Goal: Task Accomplishment & Management: Manage account settings

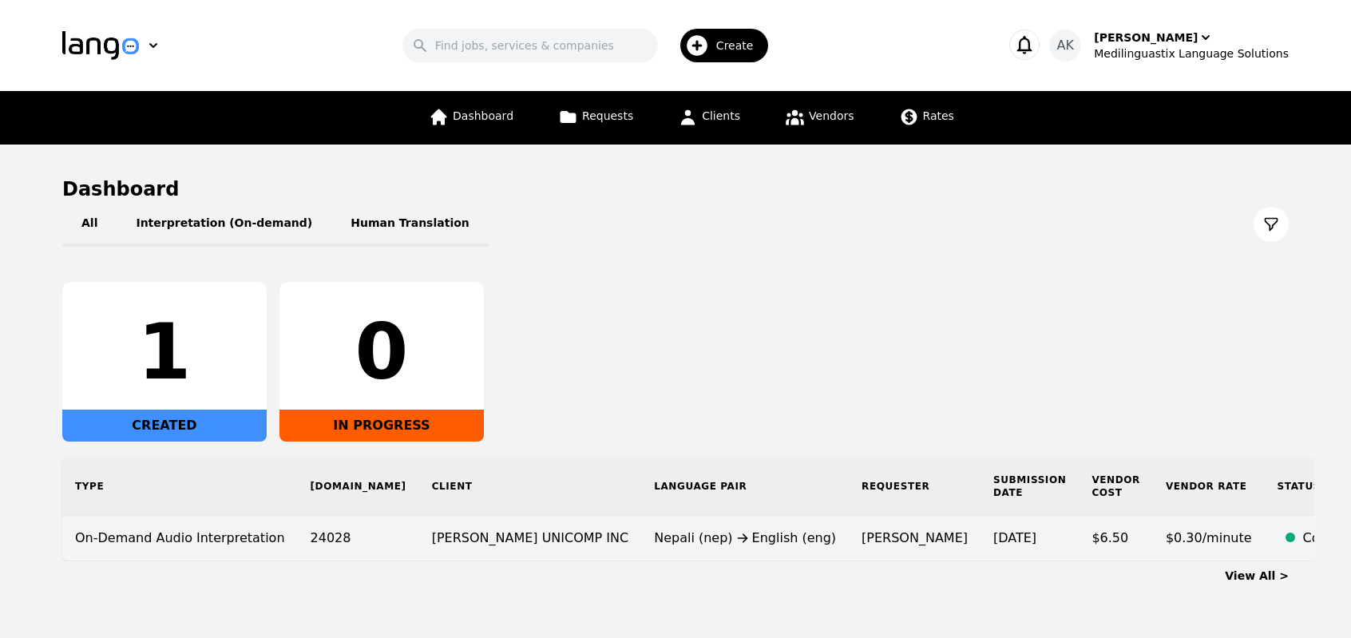
click at [849, 546] on td "[PERSON_NAME]" at bounding box center [915, 539] width 132 height 46
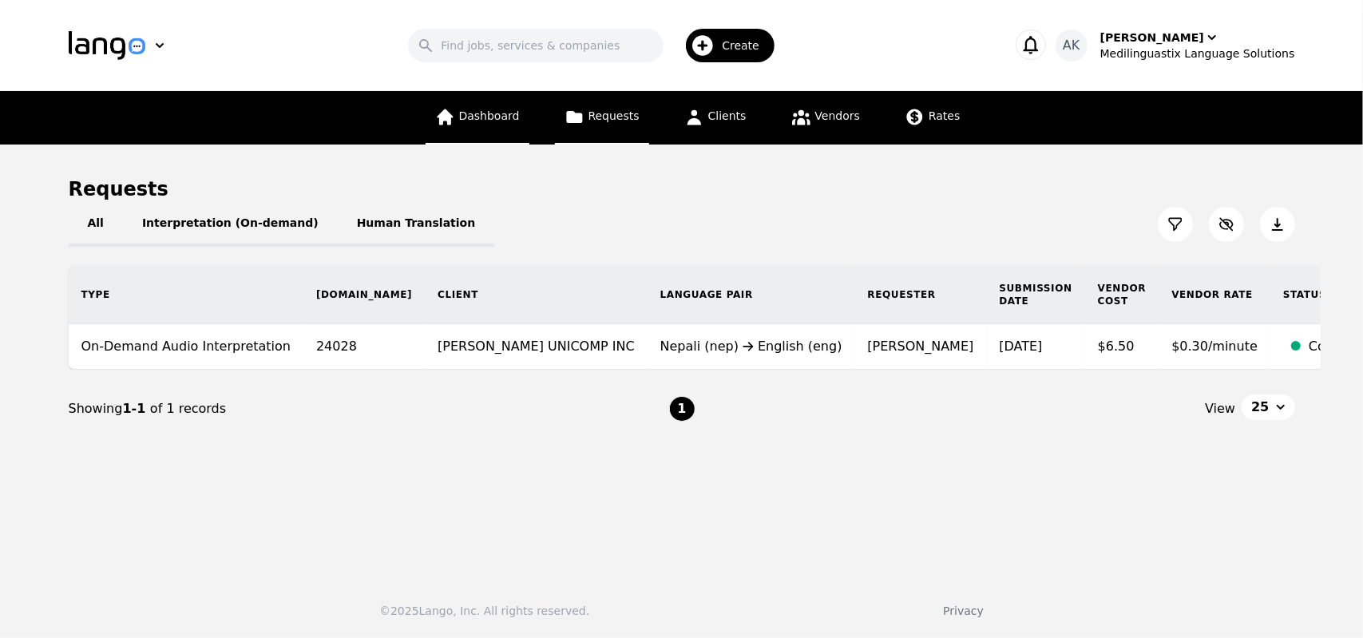
click at [494, 129] on link "Dashboard" at bounding box center [478, 118] width 104 height 54
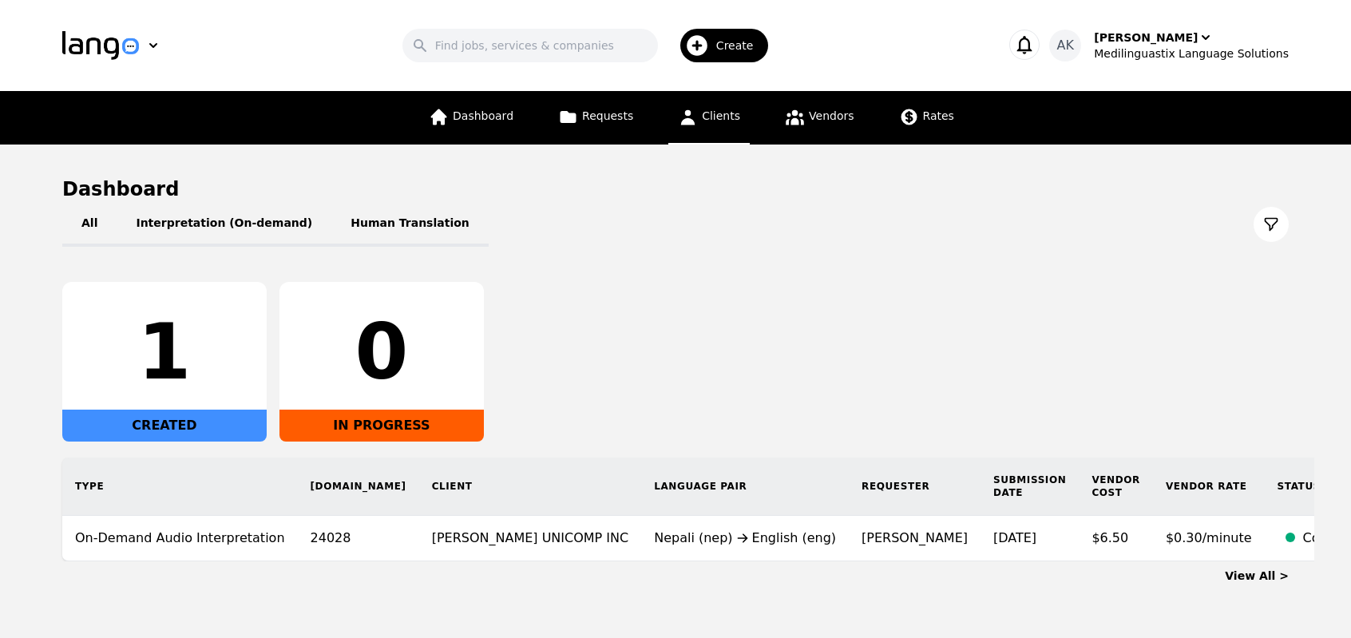
click at [689, 127] on link "Clients" at bounding box center [708, 118] width 81 height 54
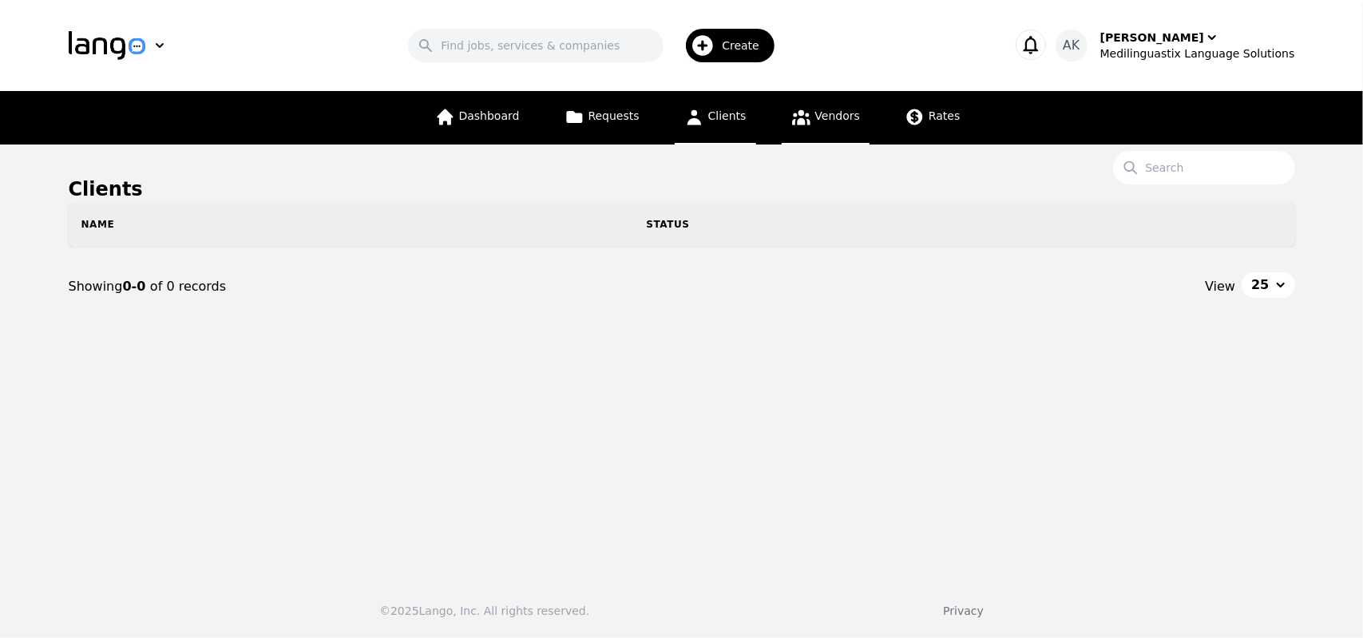
click at [835, 122] on span "Vendors" at bounding box center [837, 115] width 45 height 13
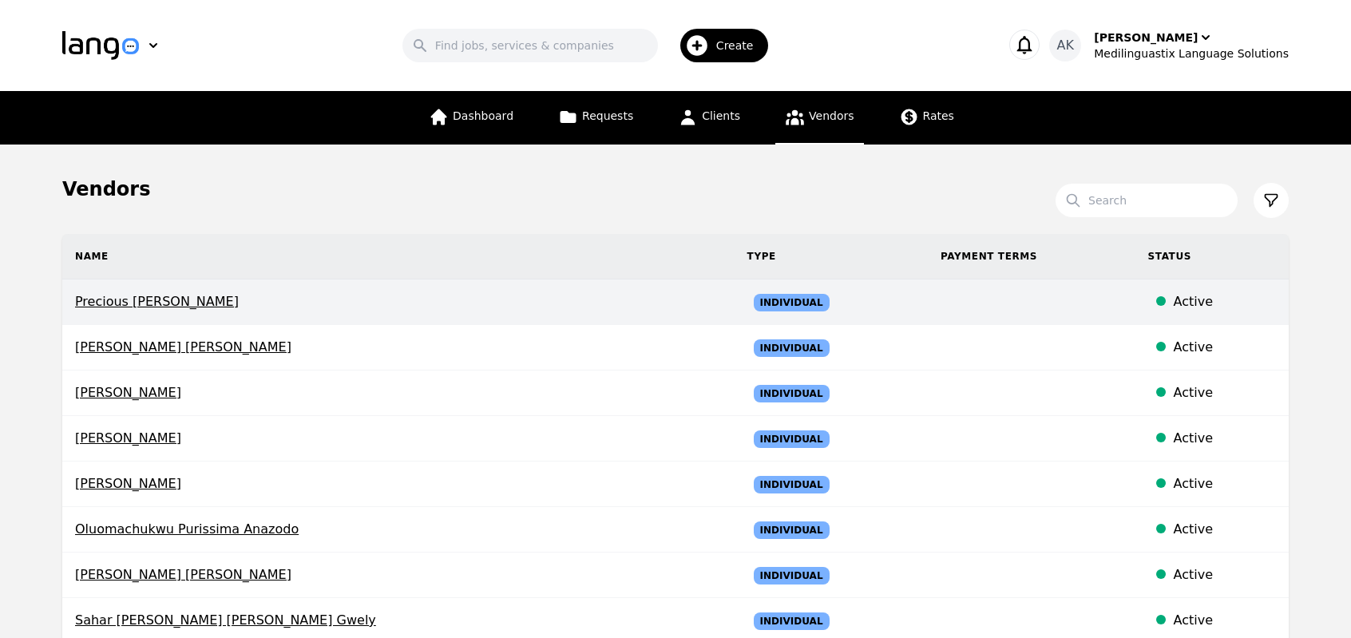
click at [179, 300] on span "Precious [PERSON_NAME]" at bounding box center [398, 301] width 647 height 19
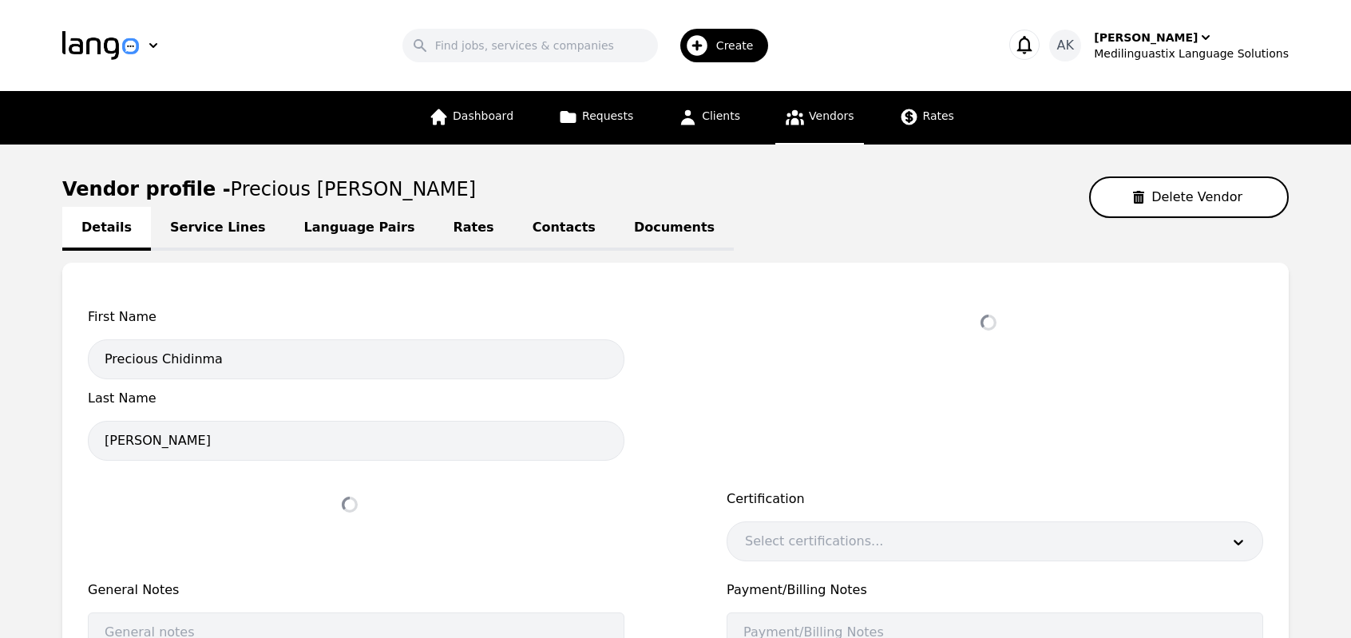
select select "active"
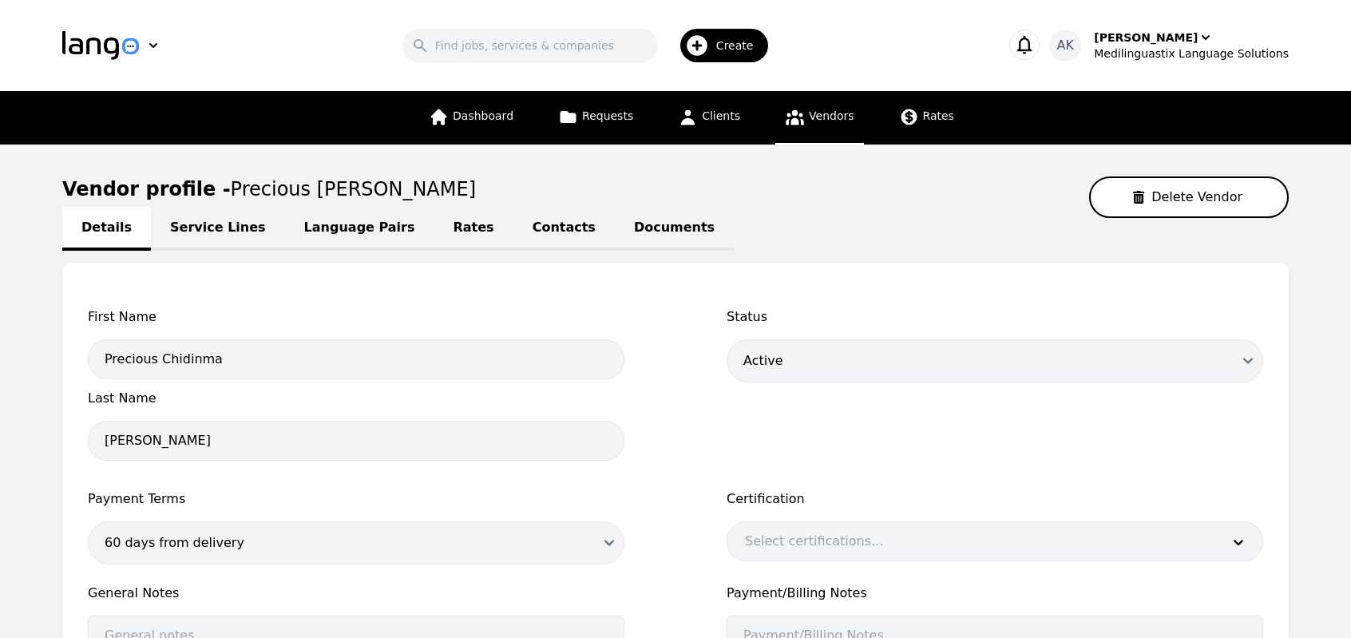
click at [177, 237] on link "Service Lines" at bounding box center [218, 229] width 134 height 44
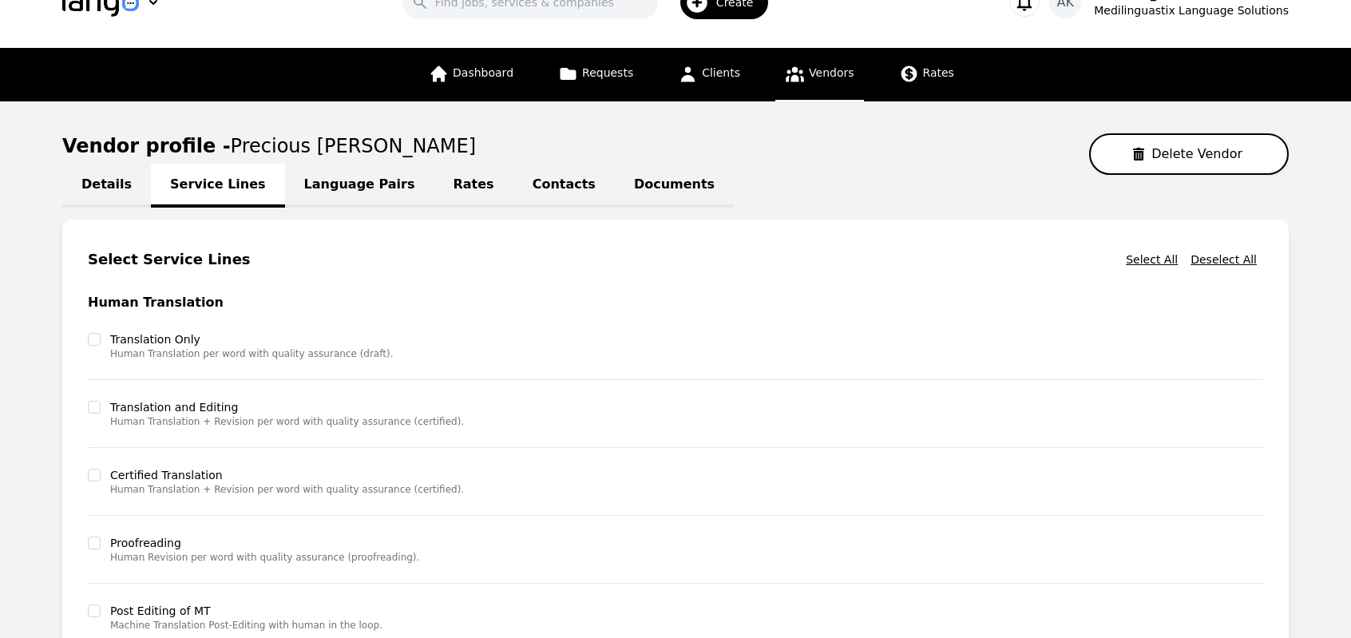
scroll to position [42, 0]
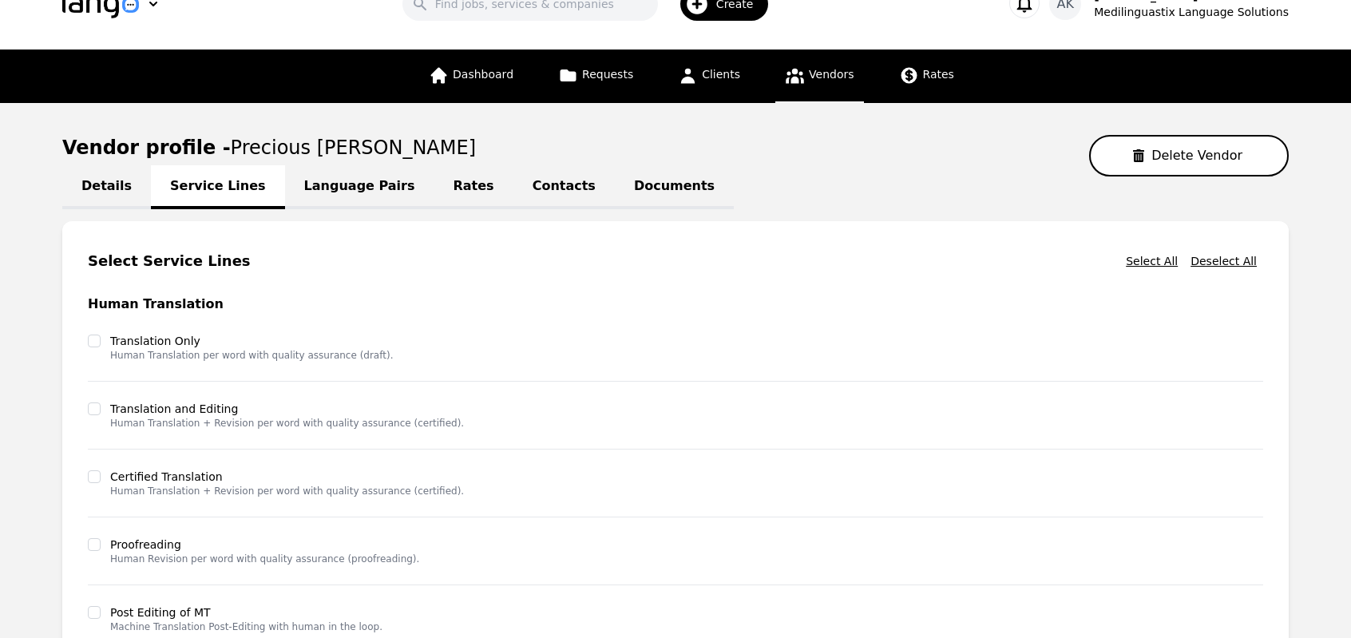
click at [351, 173] on link "Language Pairs" at bounding box center [359, 187] width 149 height 44
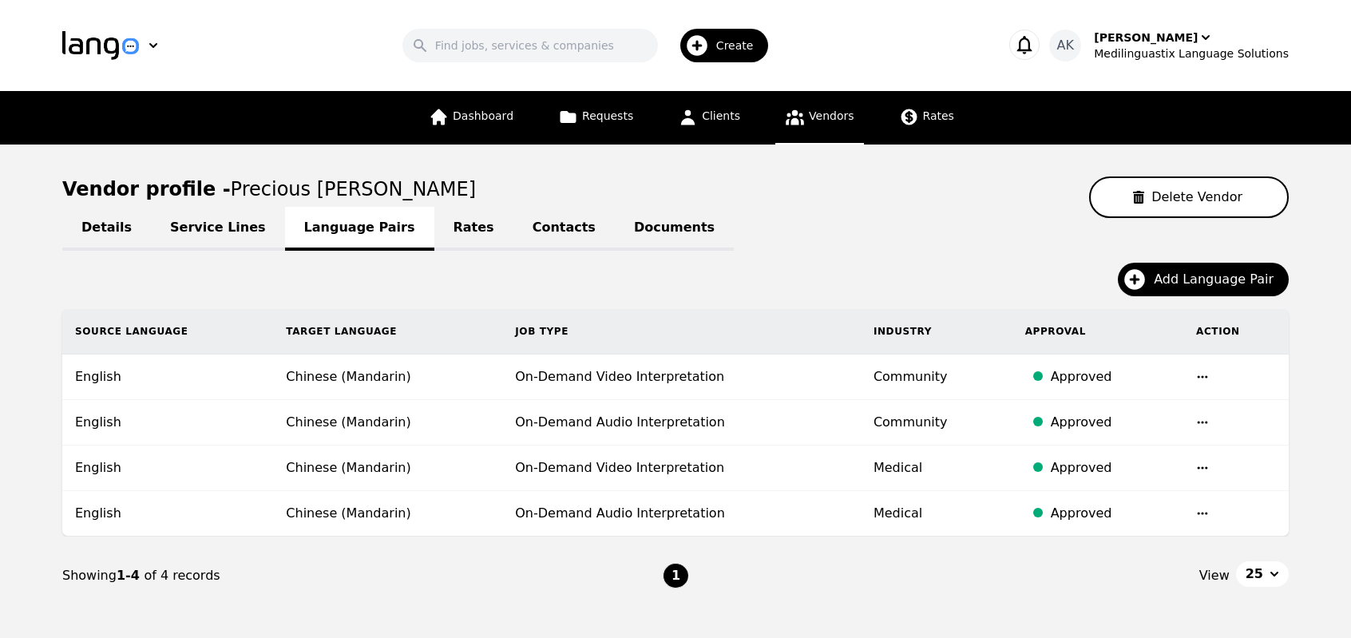
click at [434, 241] on link "Rates" at bounding box center [473, 229] width 79 height 44
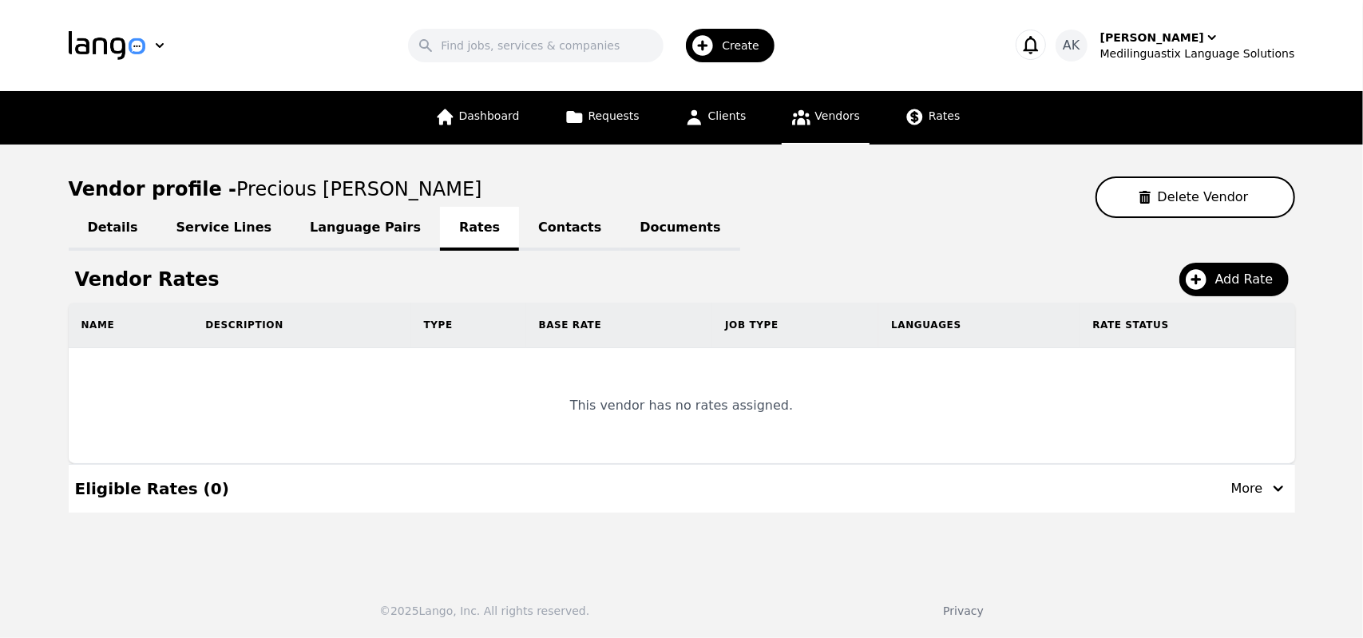
click at [519, 233] on link "Contacts" at bounding box center [569, 229] width 101 height 44
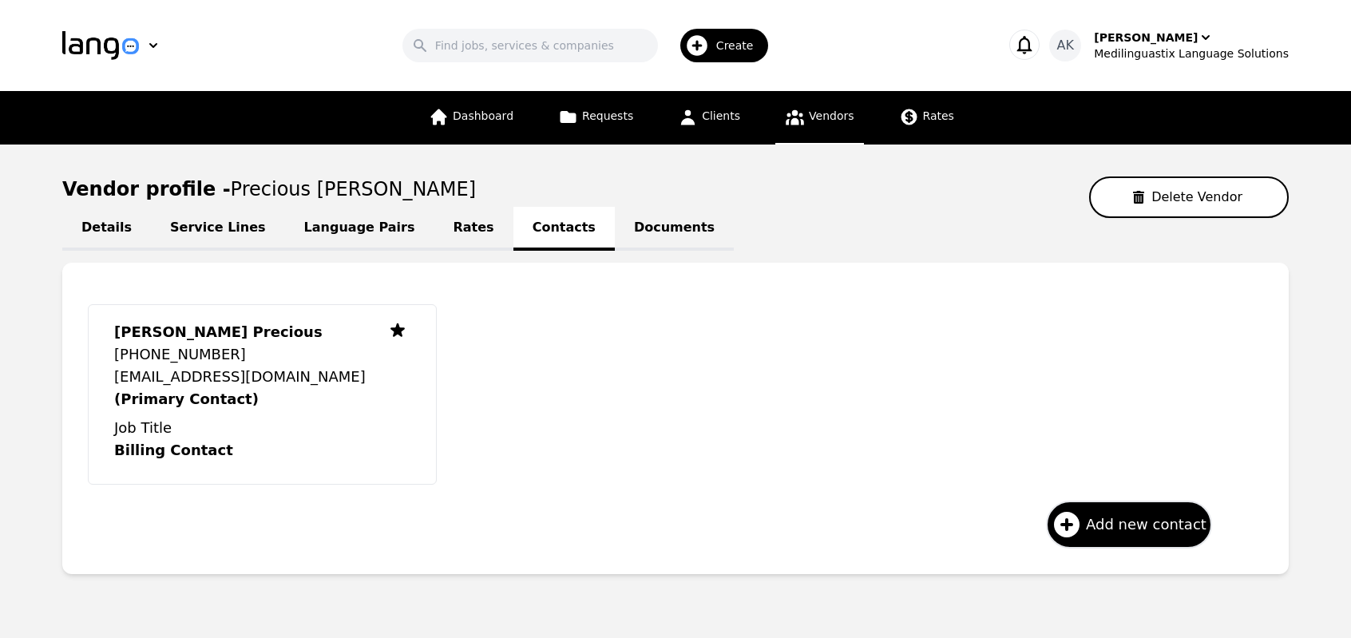
click at [615, 240] on link "Documents" at bounding box center [674, 229] width 119 height 44
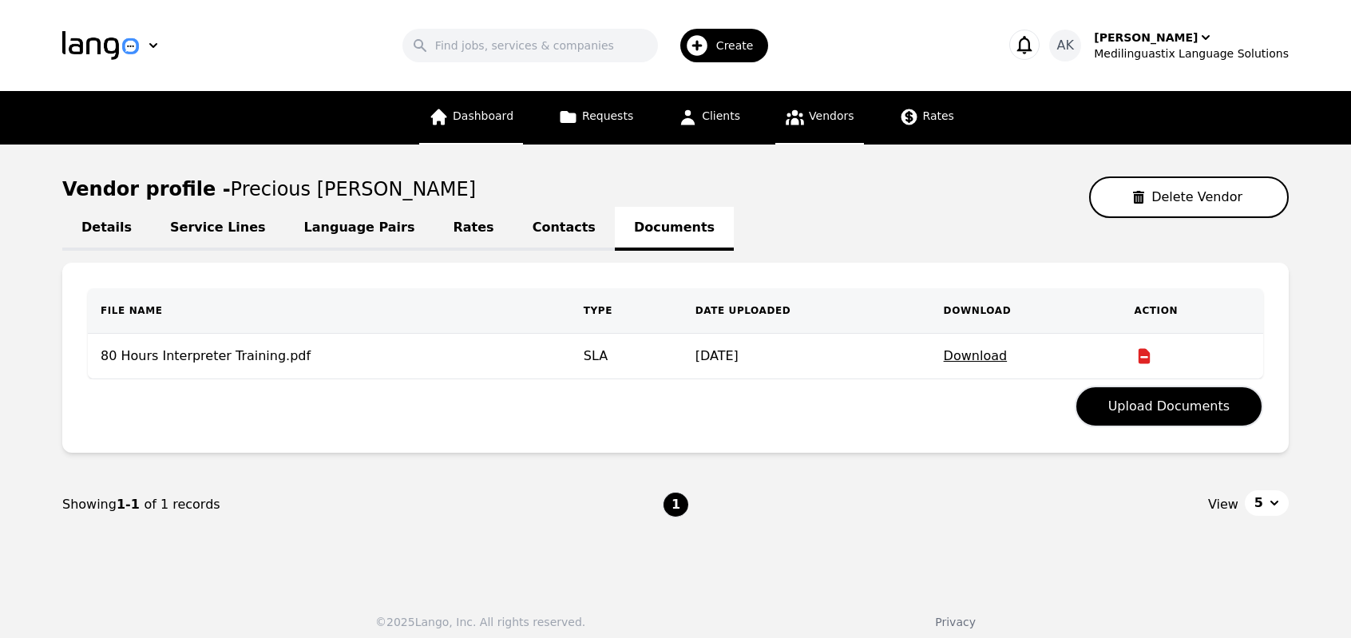
click at [508, 116] on span "Dashboard" at bounding box center [483, 115] width 61 height 13
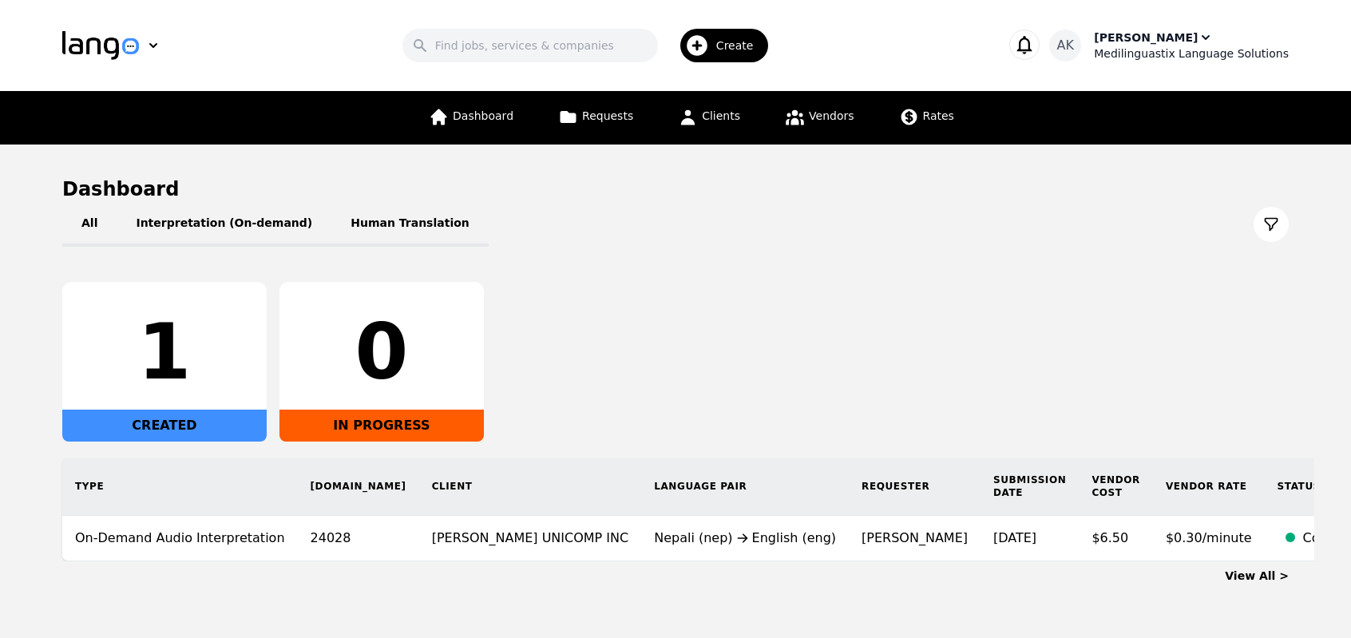
click at [1124, 52] on div "Medilinguastix Language Solutions" at bounding box center [1191, 54] width 195 height 16
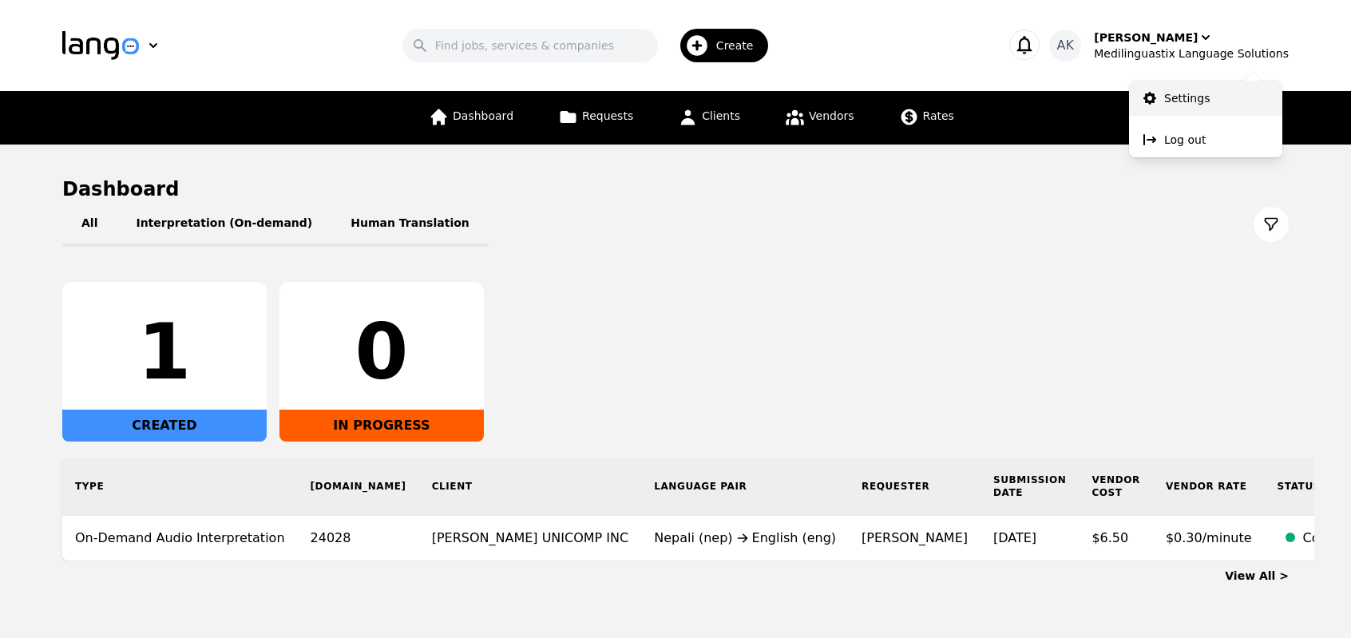
click at [1167, 98] on p "Settings" at bounding box center [1187, 98] width 46 height 16
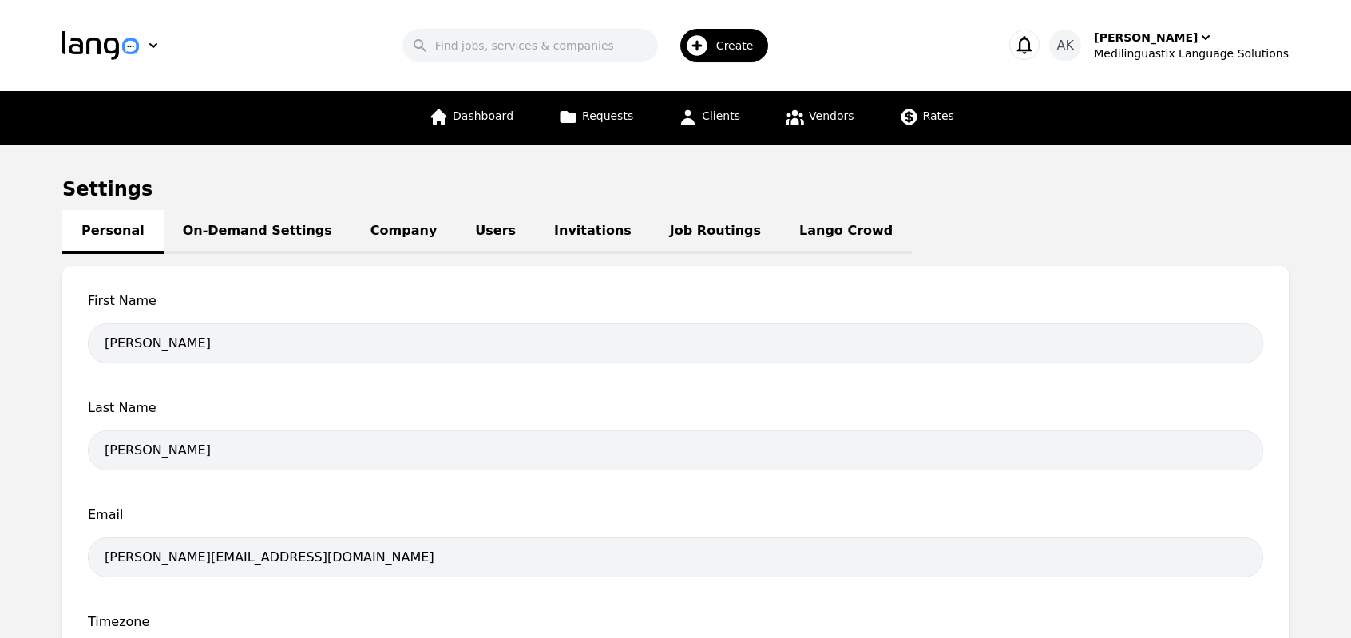
click at [244, 226] on link "On-Demand Settings" at bounding box center [258, 232] width 188 height 44
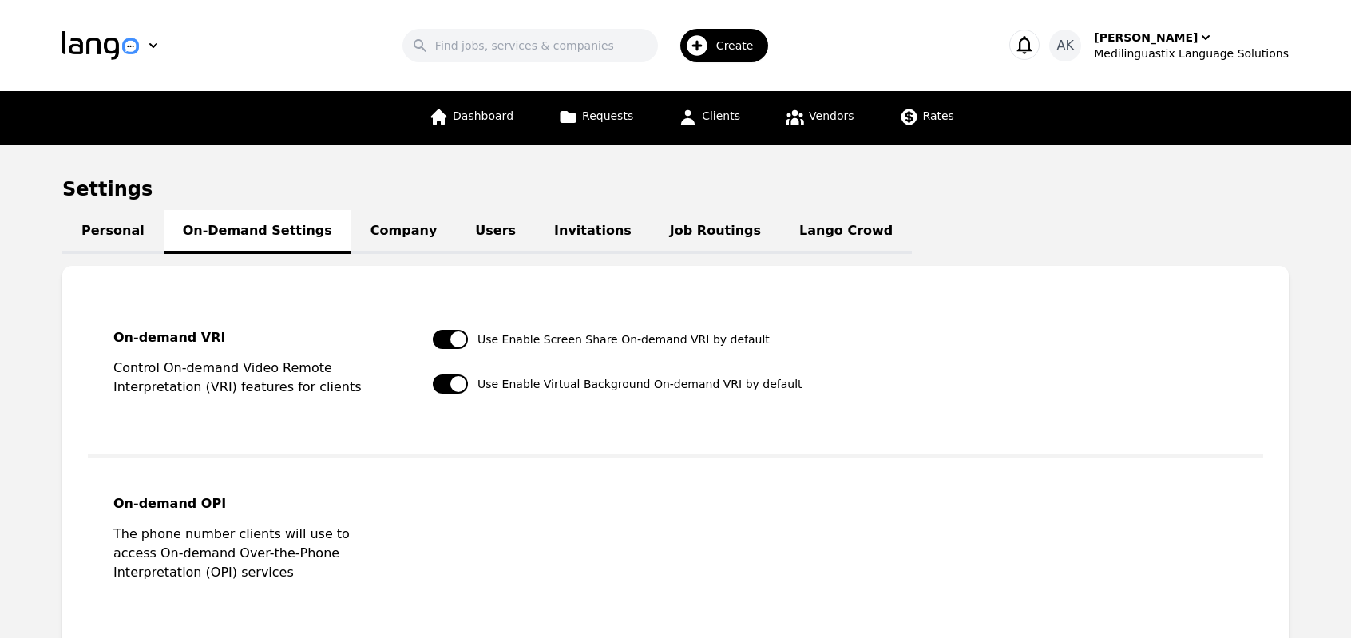
click at [369, 235] on link "Company" at bounding box center [403, 232] width 105 height 44
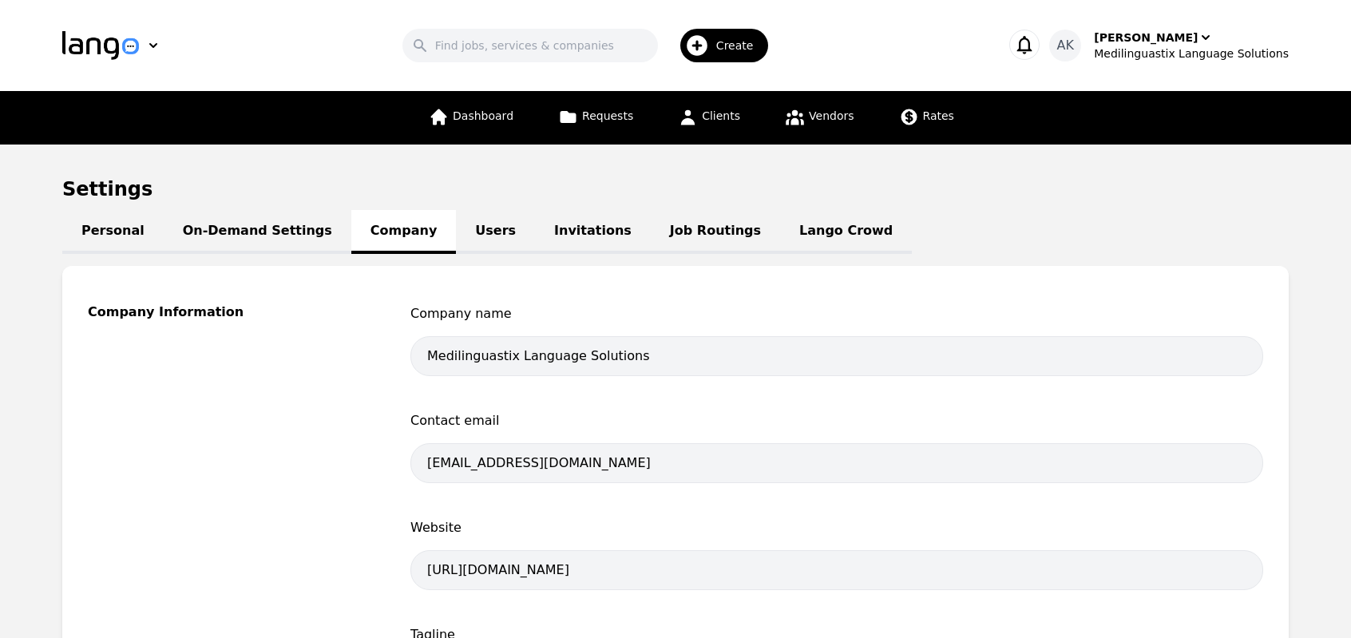
click at [459, 240] on link "Users" at bounding box center [495, 232] width 79 height 44
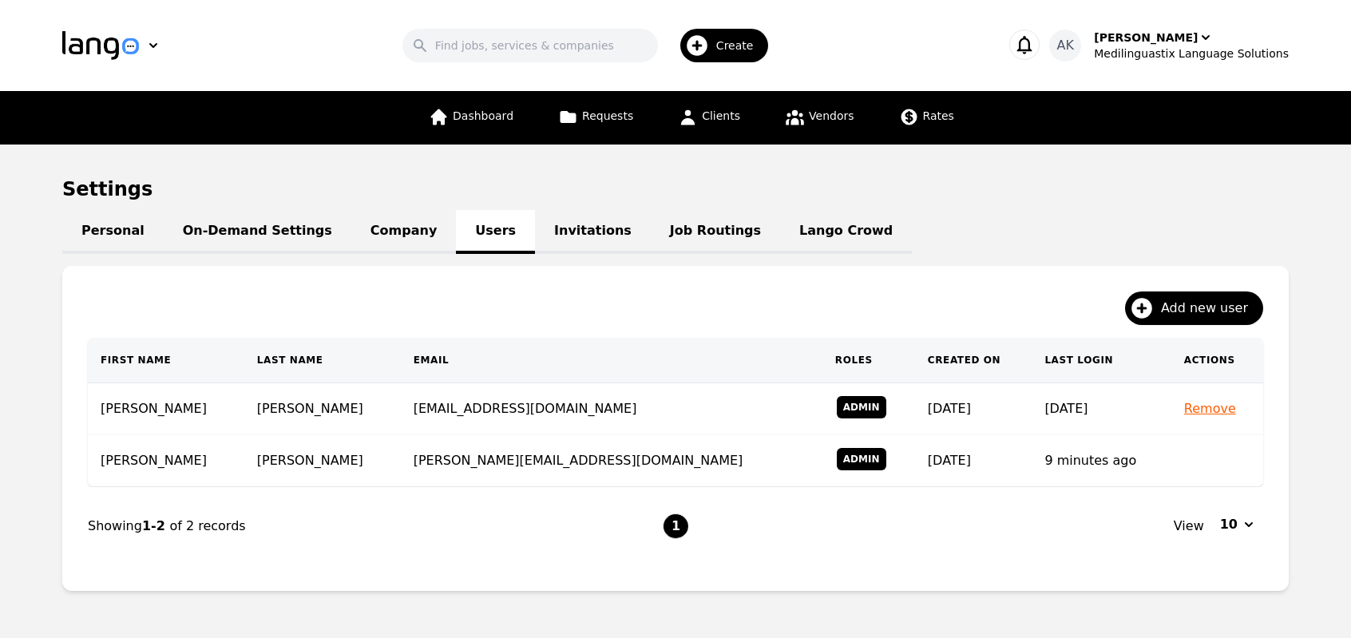
click at [558, 240] on link "Invitations" at bounding box center [593, 232] width 116 height 44
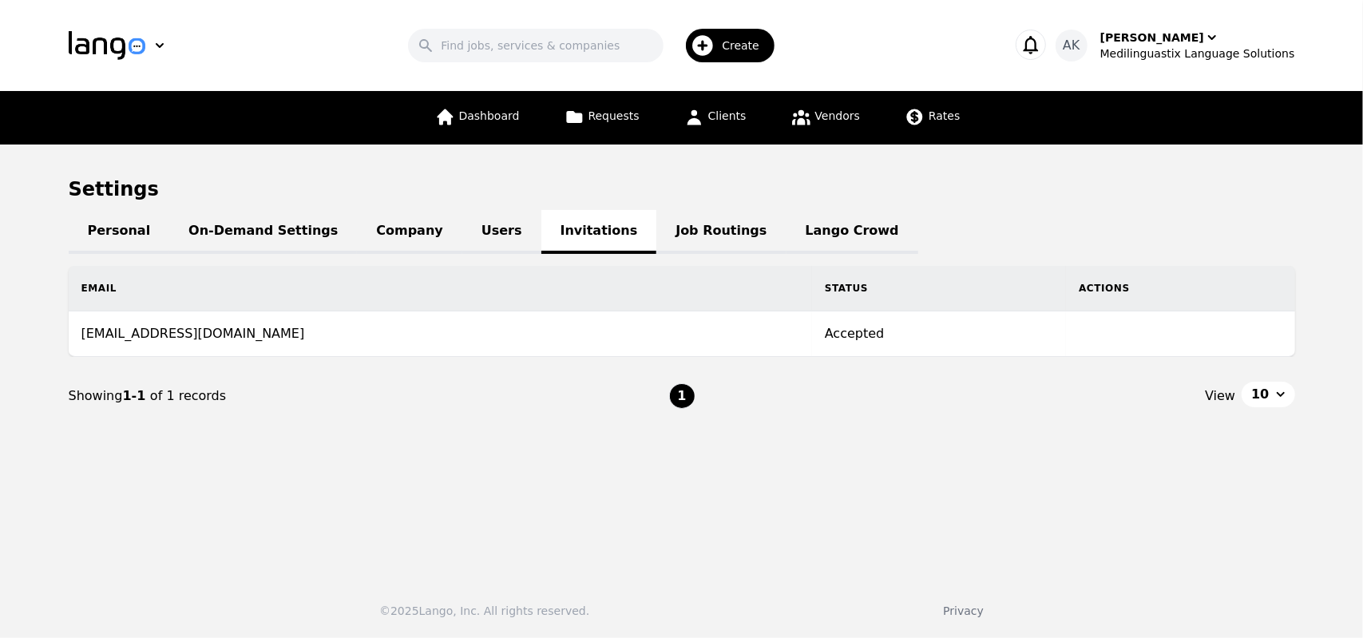
click at [656, 241] on link "Job Routings" at bounding box center [720, 232] width 129 height 44
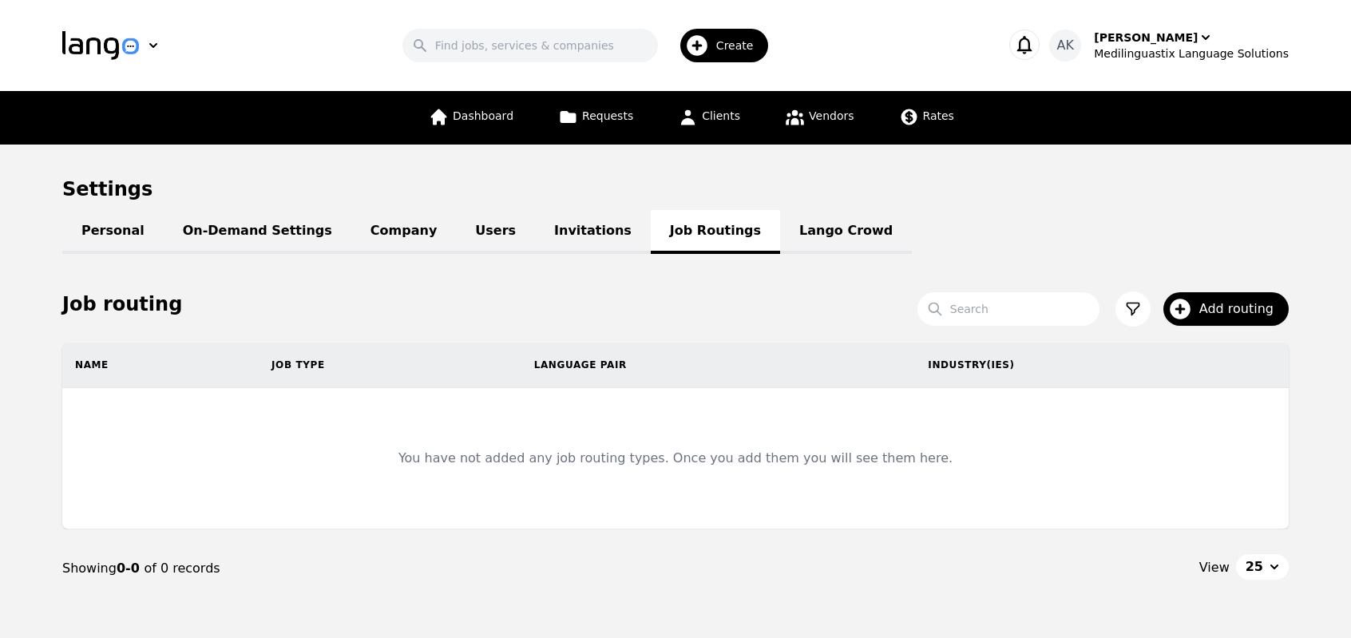
click at [780, 240] on link "Lango Crowd" at bounding box center [846, 232] width 132 height 44
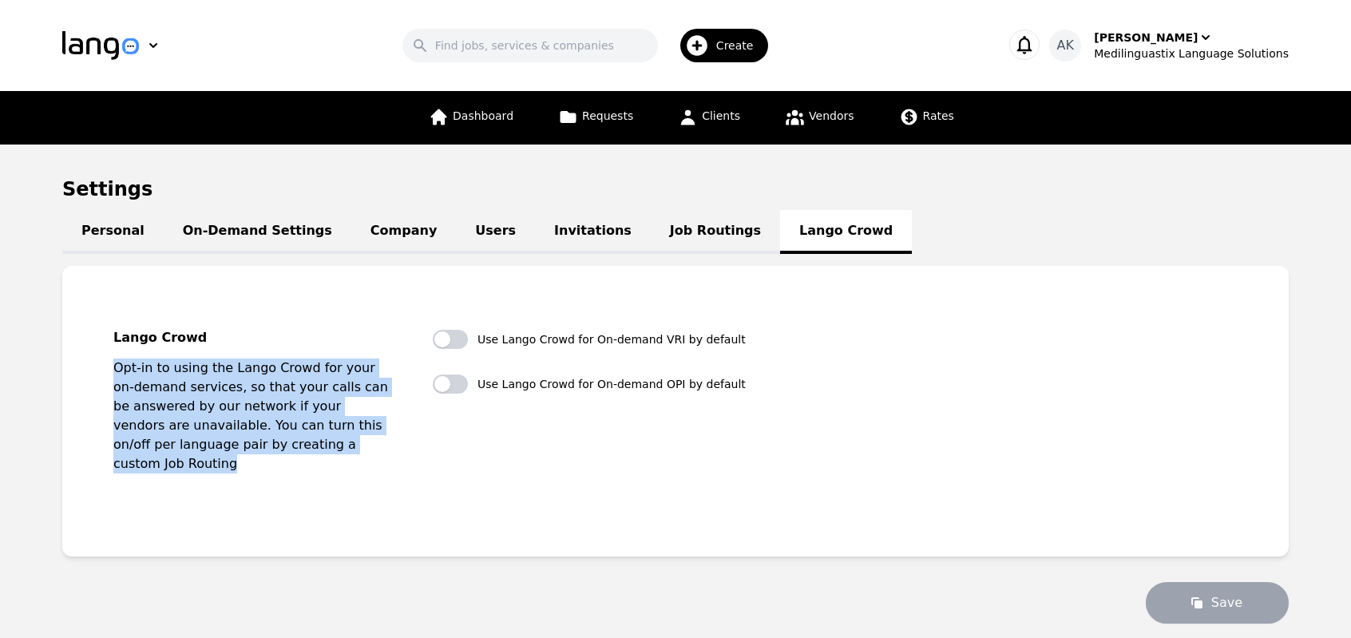
drag, startPoint x: 219, startPoint y: 448, endPoint x: 103, endPoint y: 363, distance: 143.4
click at [103, 363] on fieldset "Lango Crowd Opt-in to using the Lango Crowd for your on-demand services, so tha…" at bounding box center [676, 412] width 1176 height 240
click at [651, 231] on link "Job Routings" at bounding box center [715, 232] width 129 height 44
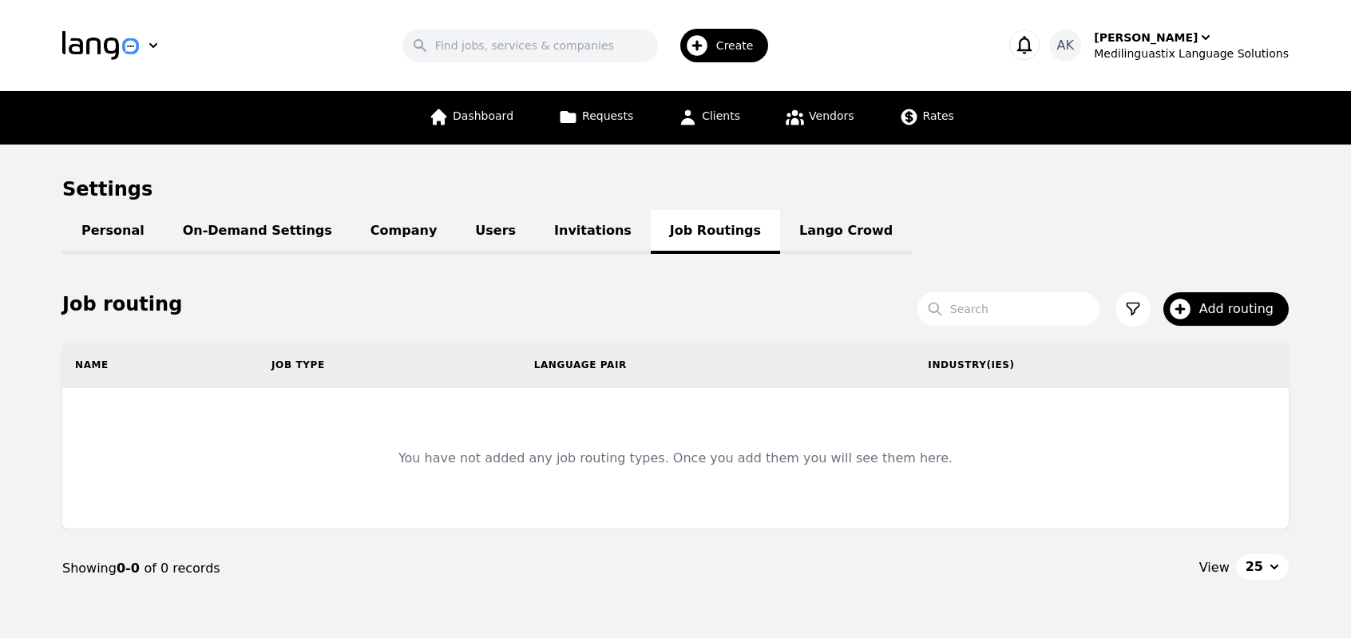
click at [780, 225] on link "Lango Crowd" at bounding box center [846, 232] width 132 height 44
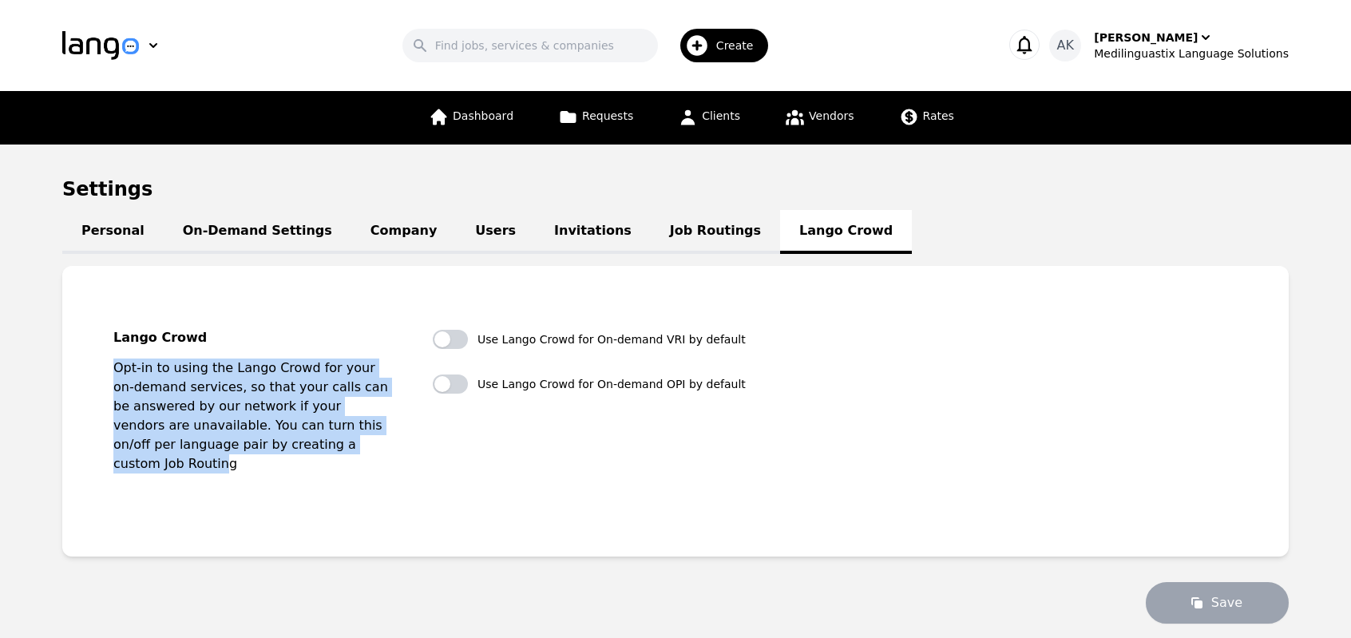
drag, startPoint x: 101, startPoint y: 363, endPoint x: 211, endPoint y: 453, distance: 141.8
click at [211, 453] on fieldset "Lango Crowd Opt-in to using the Lango Crowd for your on-demand services, so tha…" at bounding box center [676, 412] width 1176 height 240
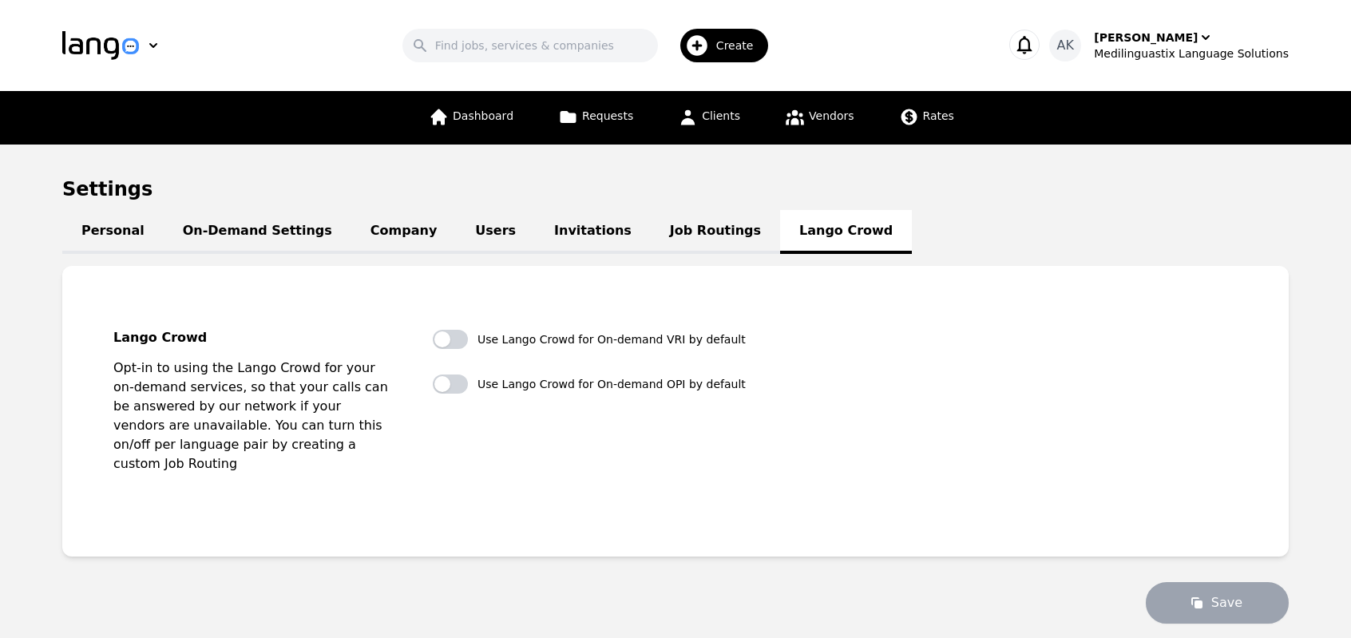
click at [402, 455] on div "Lango Crowd Opt-in to using the Lango Crowd for your on-demand services, so tha…" at bounding box center [675, 411] width 1124 height 163
click at [483, 138] on link "Dashboard" at bounding box center [471, 118] width 104 height 54
